Goal: Task Accomplishment & Management: Manage account settings

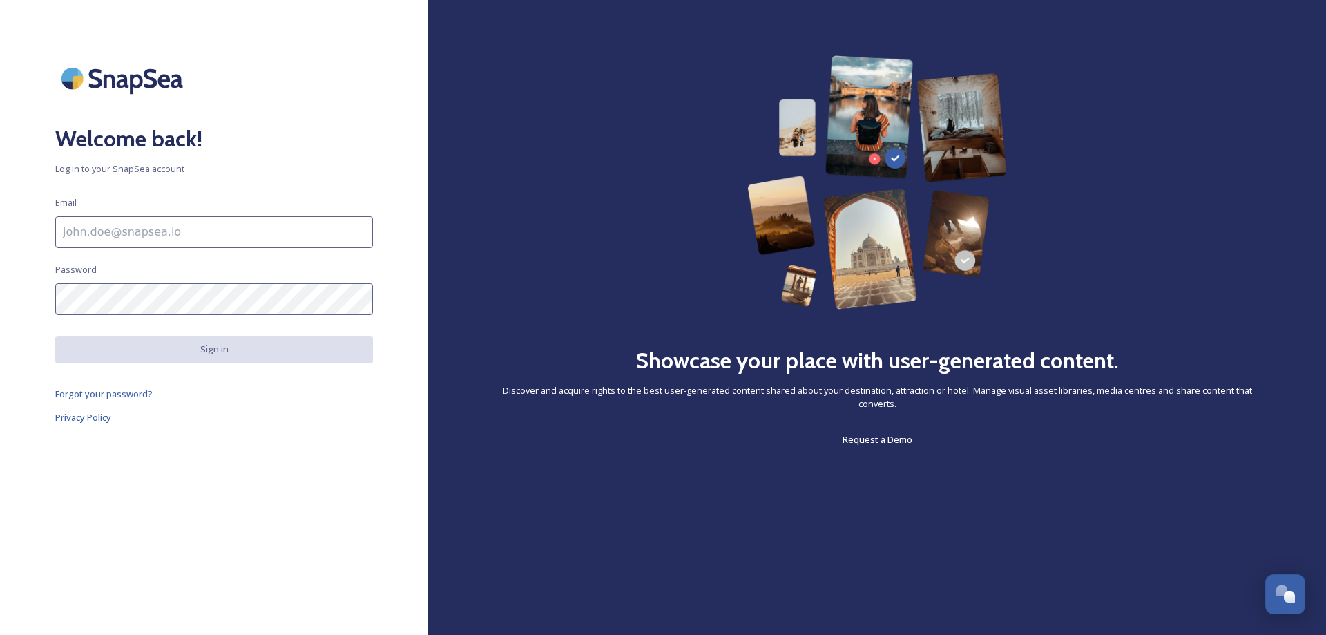
click at [108, 230] on input at bounding box center [214, 232] width 318 height 32
type input "[EMAIL_ADDRESS][DOMAIN_NAME]"
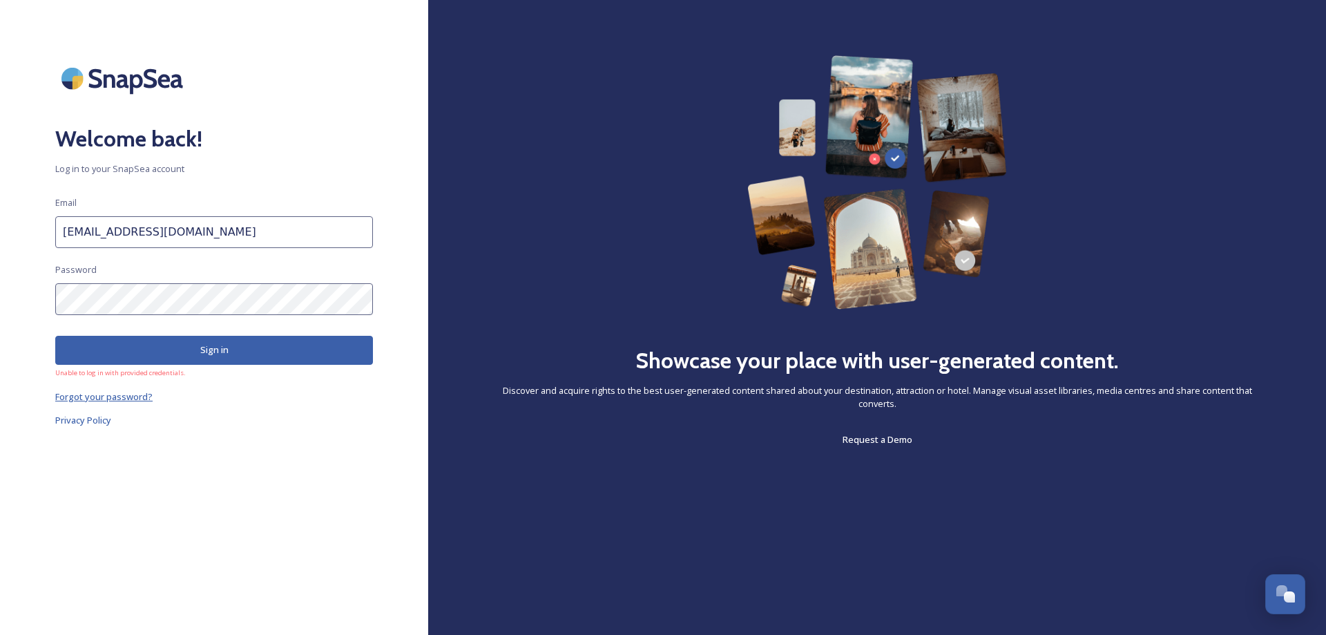
click at [117, 399] on span "Forgot your password?" at bounding box center [103, 396] width 97 height 12
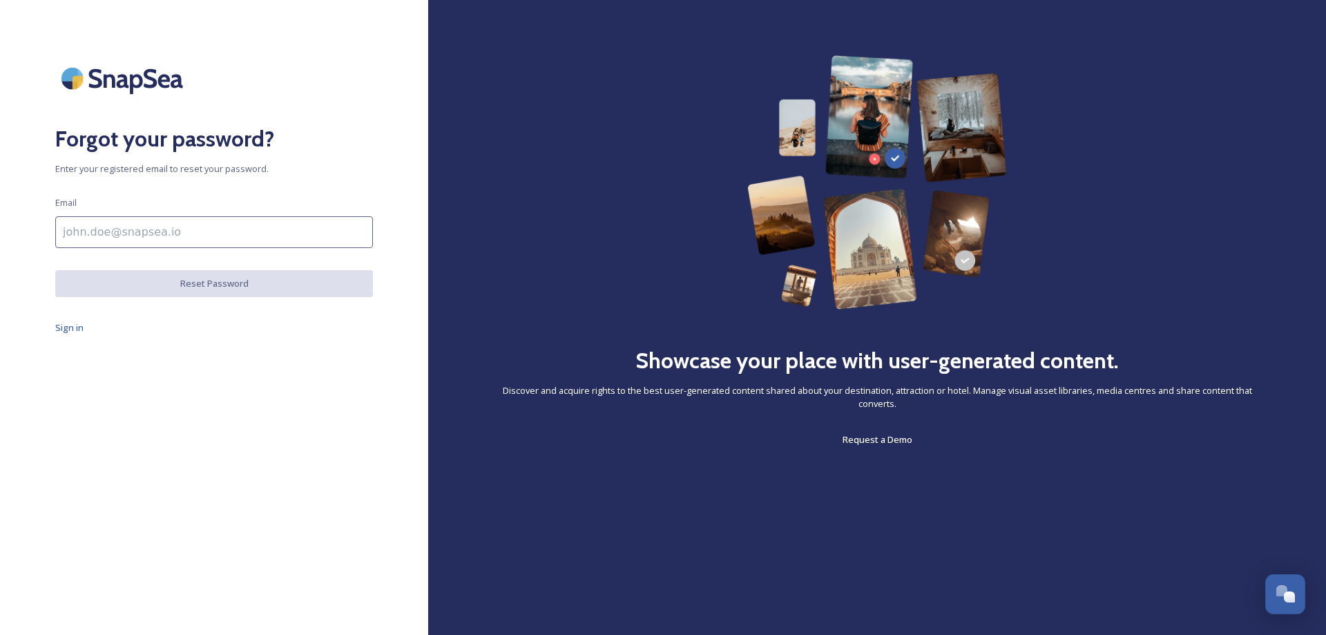
click at [120, 235] on input at bounding box center [214, 232] width 318 height 32
type input "[EMAIL_ADDRESS][DOMAIN_NAME]"
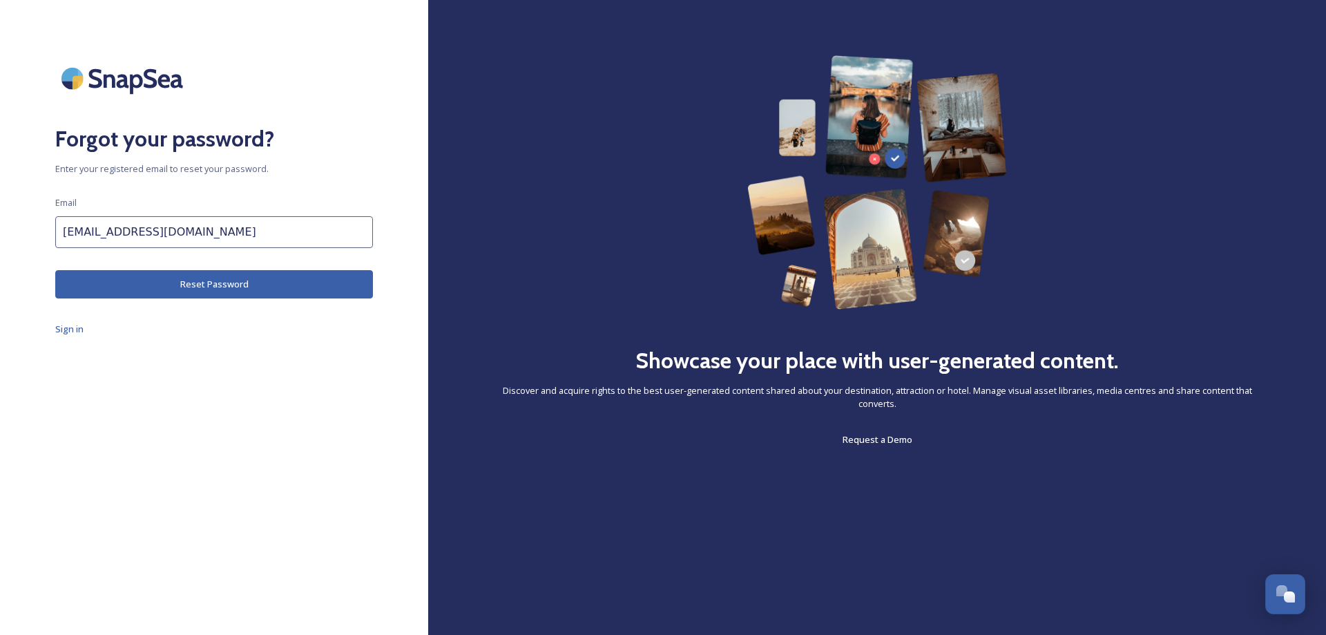
click at [193, 290] on button "Reset Password" at bounding box center [214, 284] width 318 height 28
